Goal: Obtain resource: Download file/media

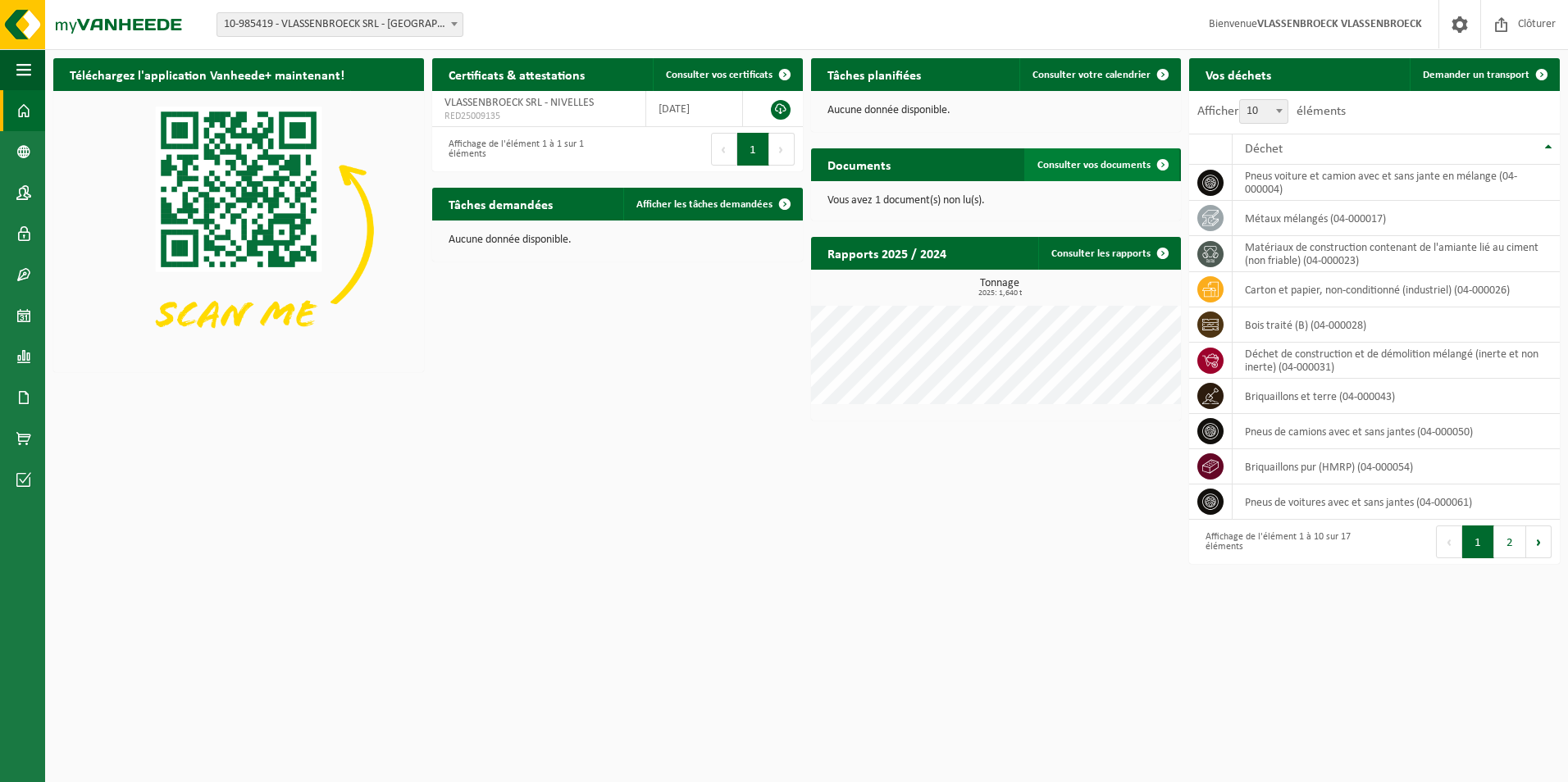
click at [1128, 169] on span "Consulter vos documents" at bounding box center [1094, 165] width 113 height 11
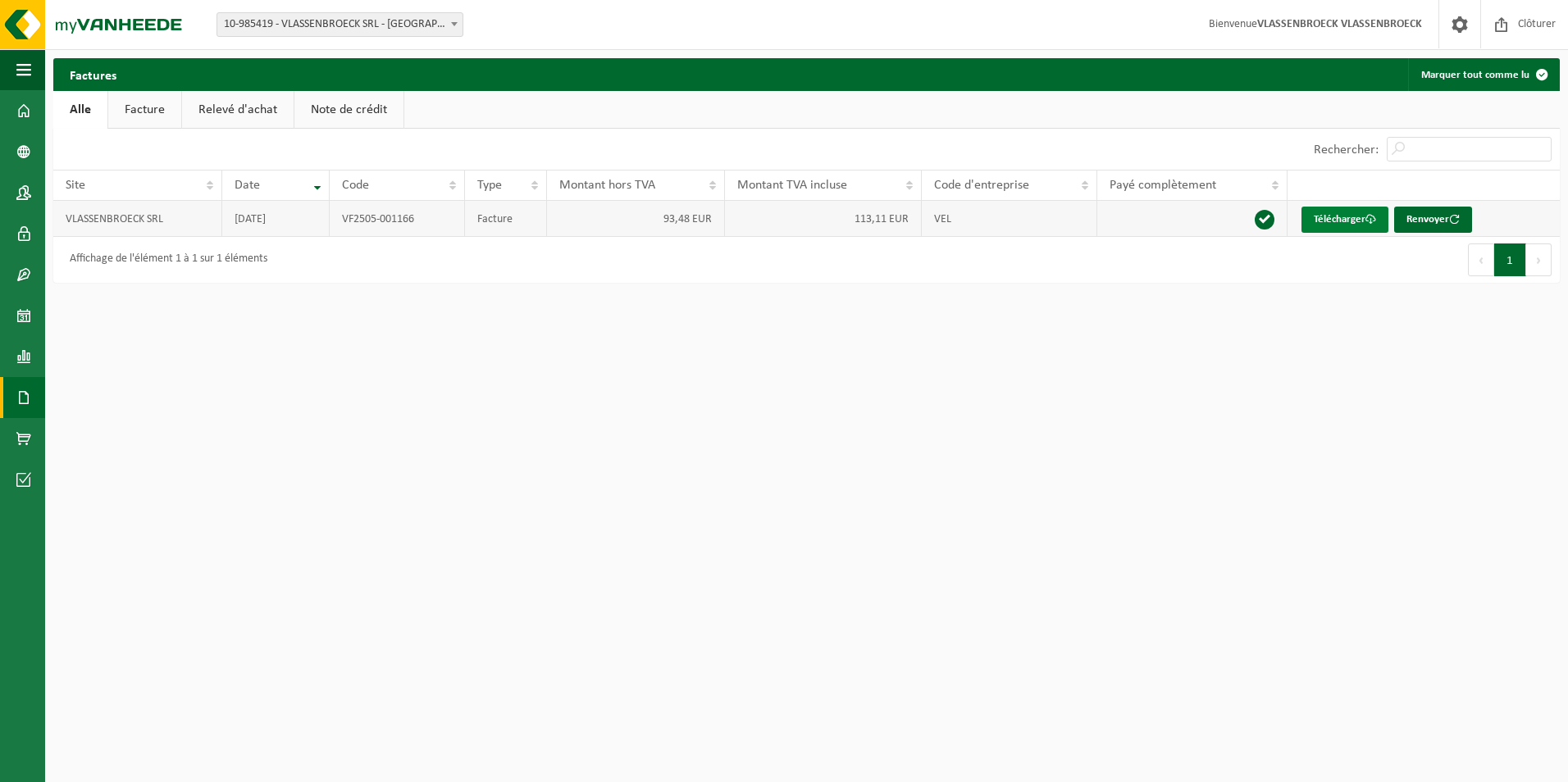
click at [1375, 222] on span at bounding box center [1371, 220] width 11 height 11
click at [124, 24] on img at bounding box center [98, 24] width 197 height 49
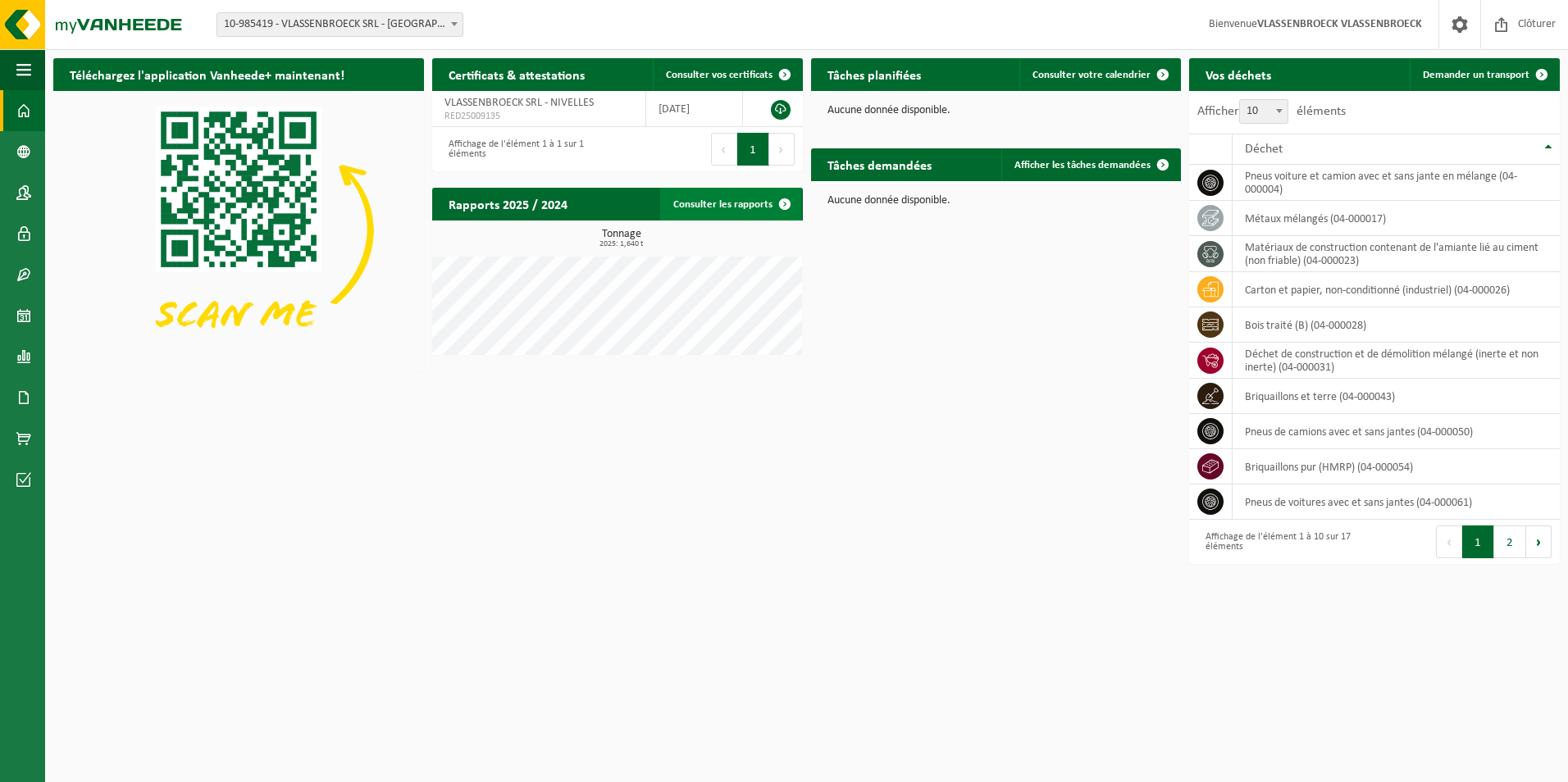
click at [770, 200] on span at bounding box center [784, 203] width 32 height 32
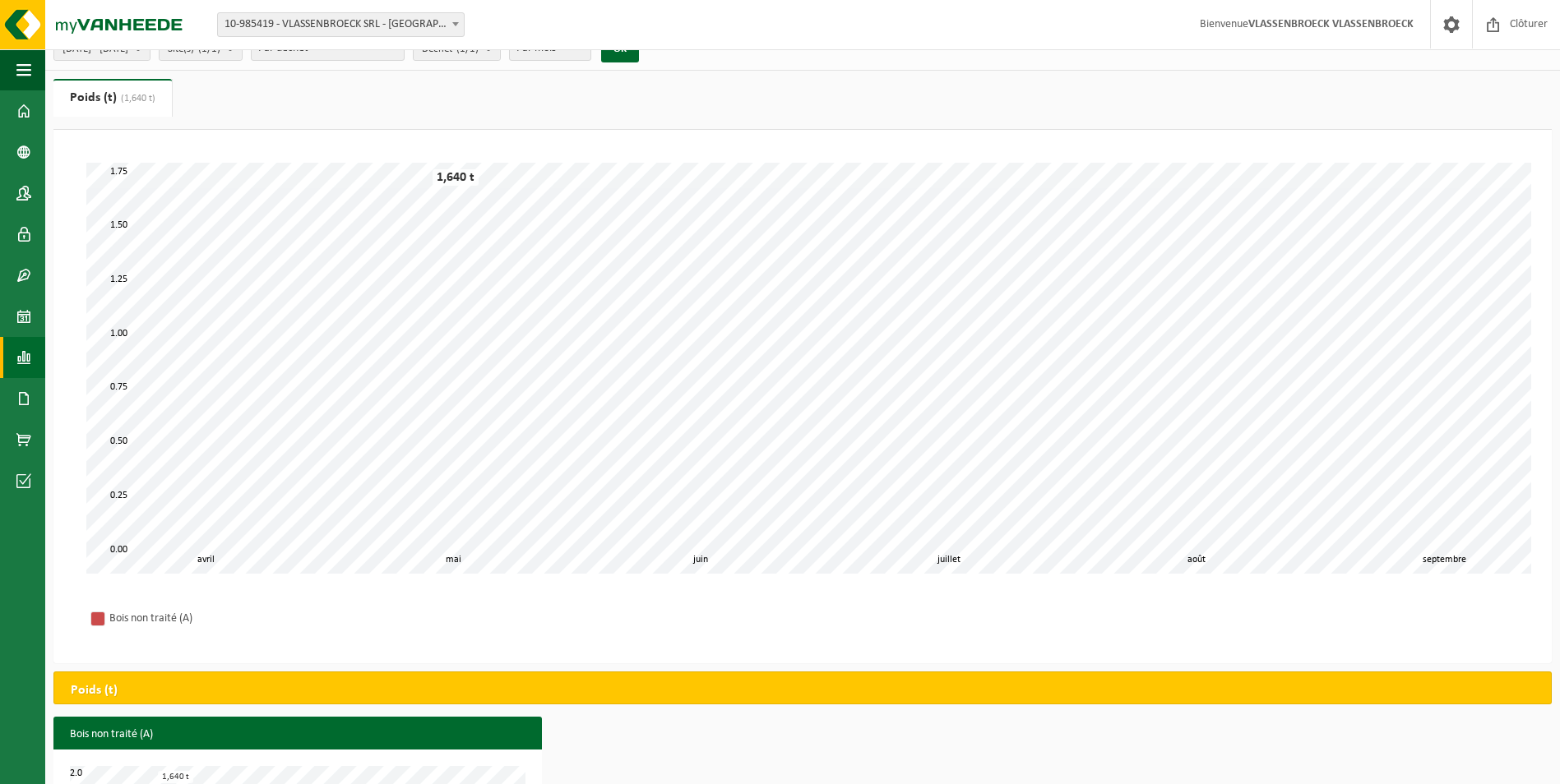
scroll to position [82, 0]
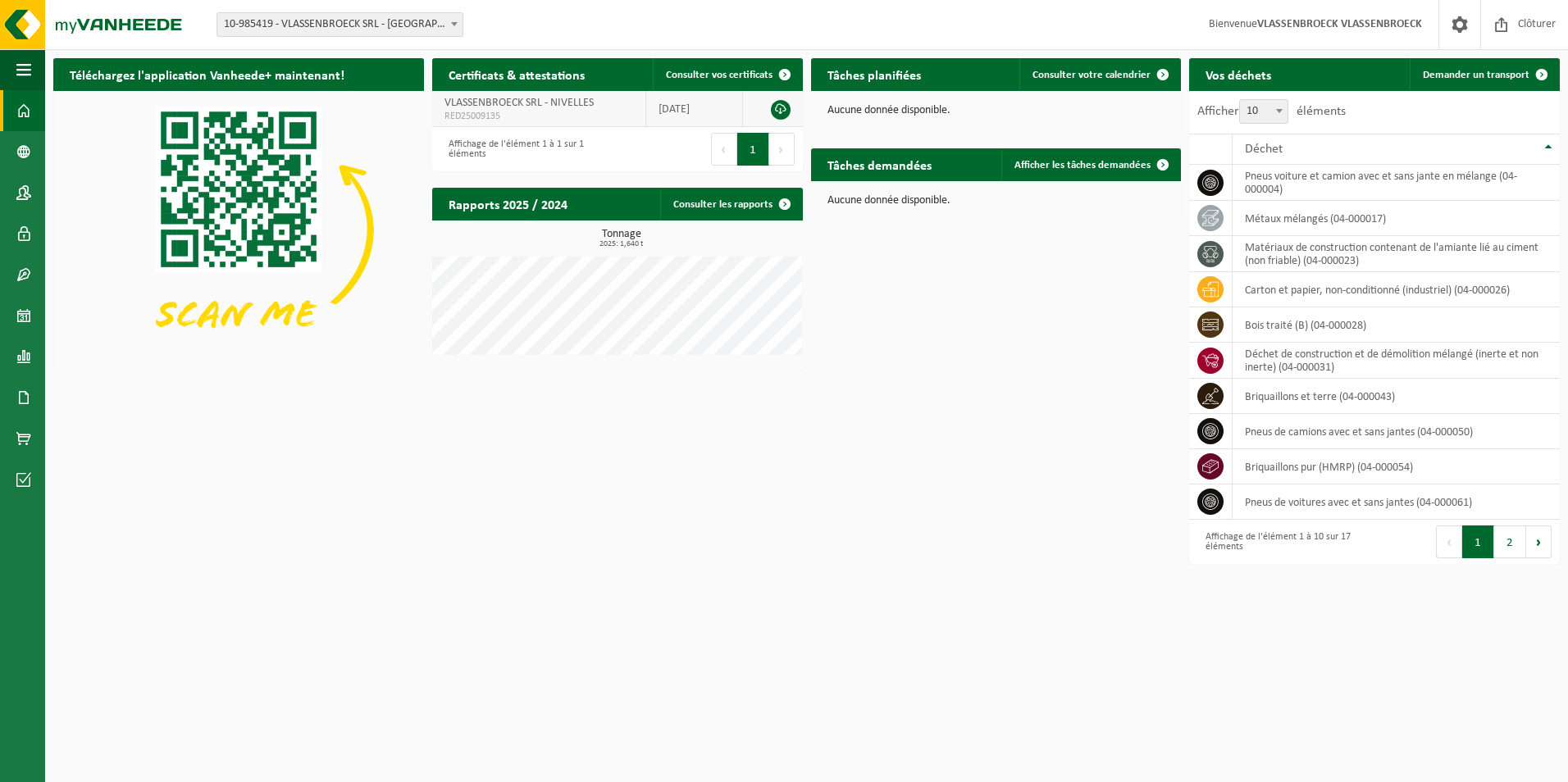
click at [779, 109] on link at bounding box center [780, 109] width 19 height 19
